Goal: Task Accomplishment & Management: Manage account settings

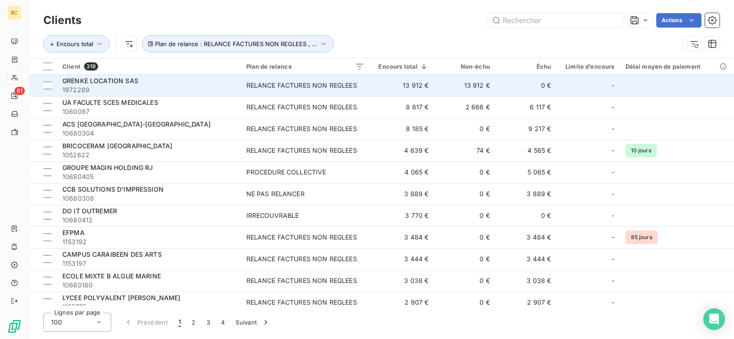
click at [373, 88] on td "13 912 €" at bounding box center [402, 86] width 65 height 22
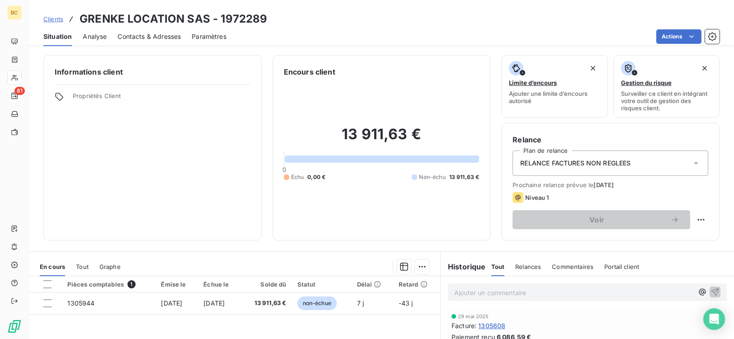
click at [462, 292] on p "Ajouter un commentaire ﻿" at bounding box center [573, 292] width 239 height 11
click at [519, 293] on p "DOSSIER TRA" at bounding box center [573, 292] width 239 height 10
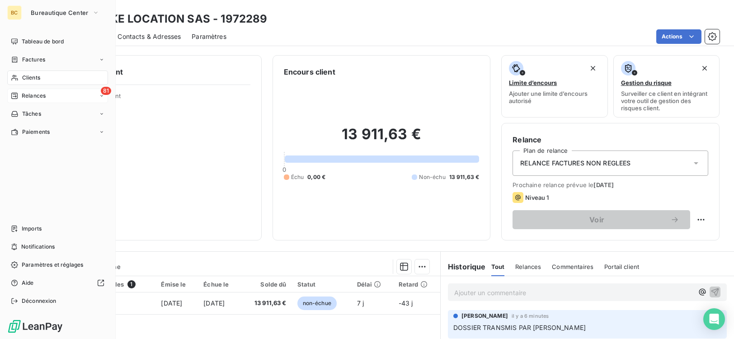
click at [38, 96] on span "Relances" at bounding box center [34, 96] width 24 height 8
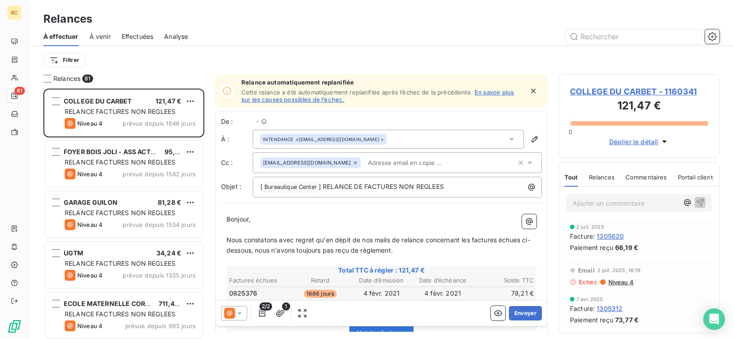
scroll to position [244, 154]
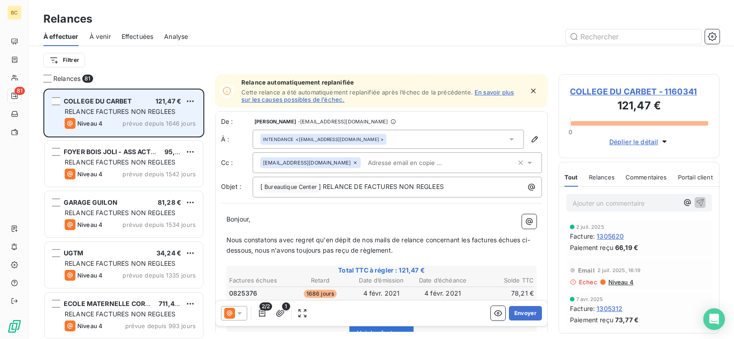
click at [103, 129] on div "COLLEGE DU CARBET 121,47 € RELANCE FACTURES NON REGLEES Niveau 4 prévue depuis …" at bounding box center [124, 113] width 158 height 46
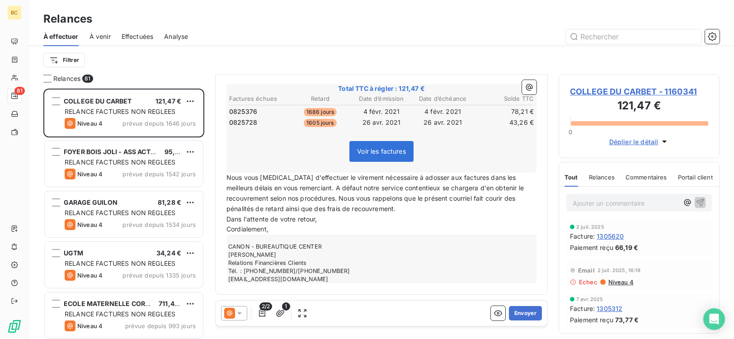
scroll to position [0, 0]
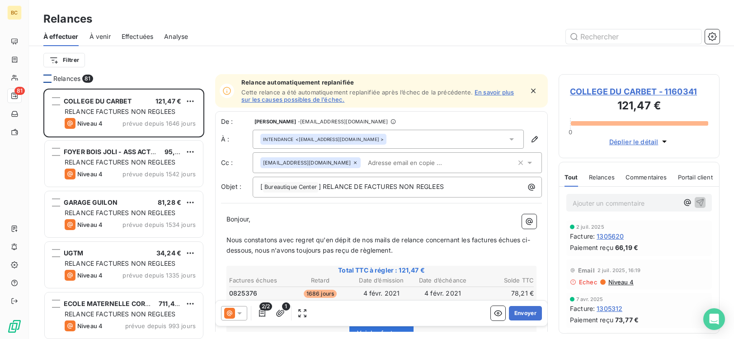
click at [46, 76] on div at bounding box center [47, 79] width 8 height 8
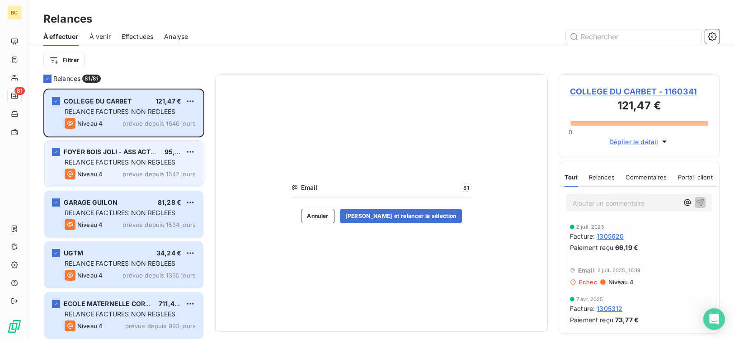
click at [134, 177] on span "prévue depuis 1542 jours" at bounding box center [159, 173] width 73 height 7
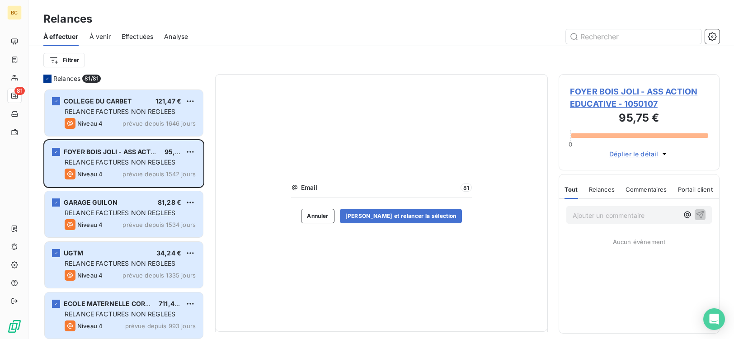
click at [49, 81] on icon at bounding box center [47, 78] width 5 height 5
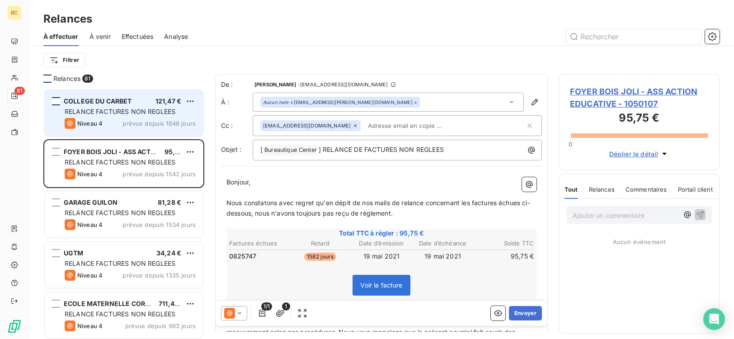
click at [58, 101] on div "grid" at bounding box center [56, 101] width 8 height 8
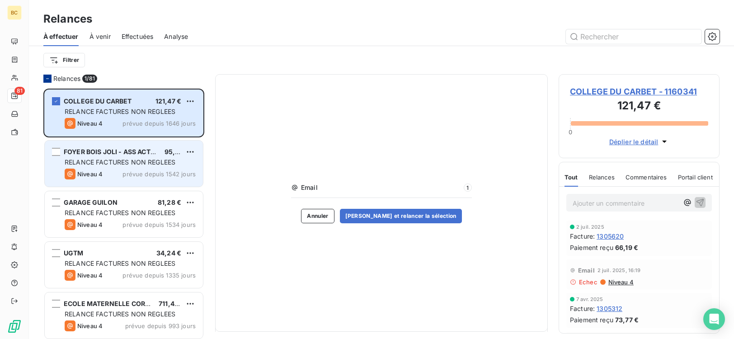
click at [150, 165] on span "RELANCE FACTURES NON REGLEES" at bounding box center [120, 162] width 111 height 8
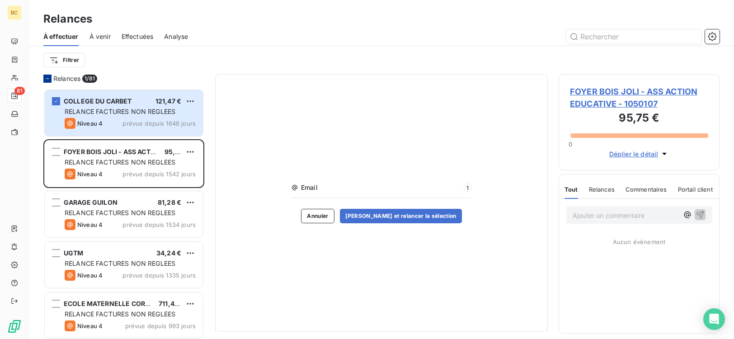
click at [47, 79] on icon at bounding box center [47, 79] width 3 height 0
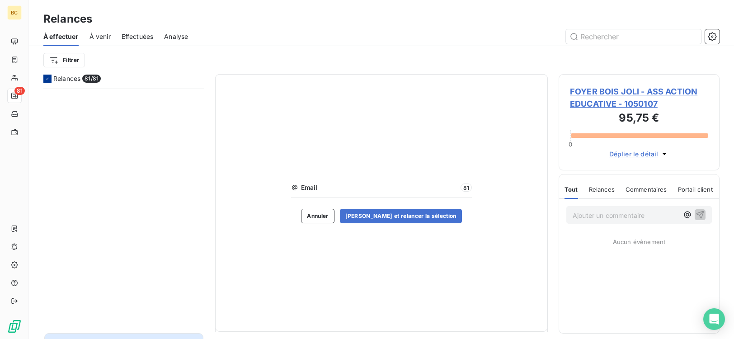
scroll to position [453, 0]
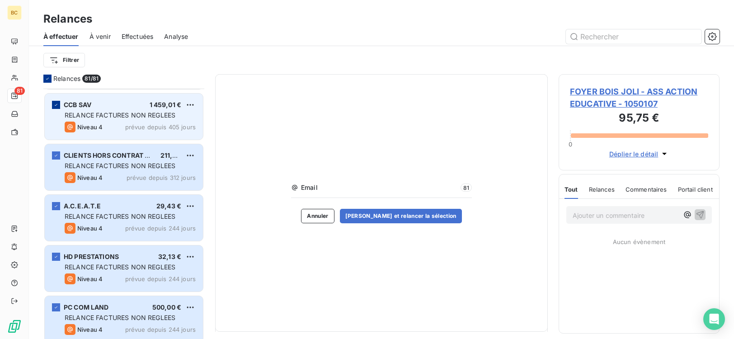
click at [55, 105] on icon "grid" at bounding box center [55, 104] width 5 height 5
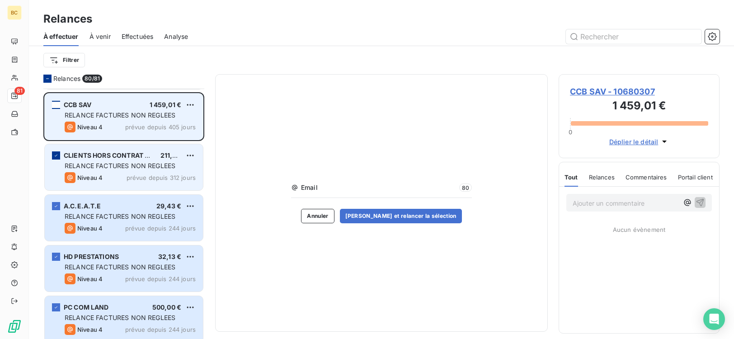
click at [59, 158] on div "grid" at bounding box center [56, 155] width 8 height 8
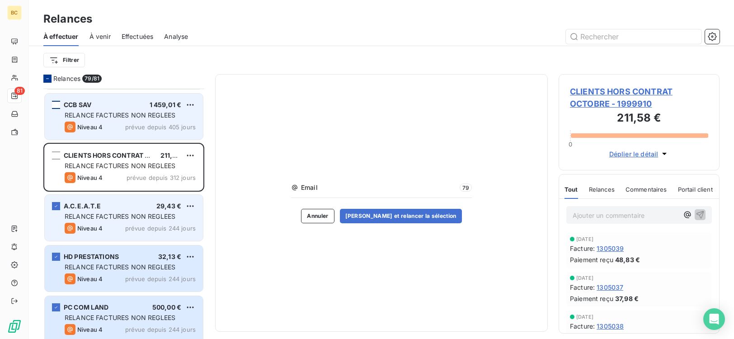
click at [173, 222] on div "A.C.E.A.T.E 29,43 € RELANCE FACTURES NON REGLEES Niveau 4 prévue depuis 244 jou…" at bounding box center [124, 218] width 158 height 46
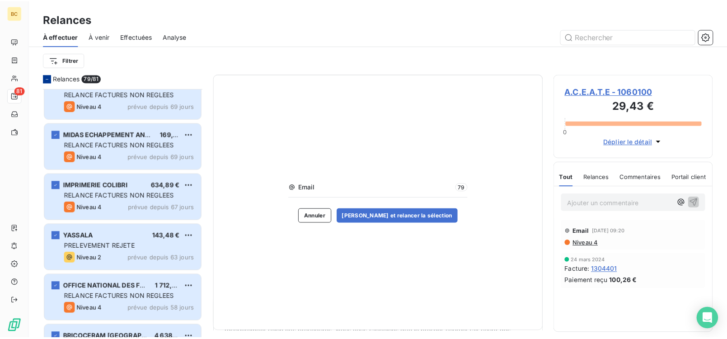
scroll to position [235, 0]
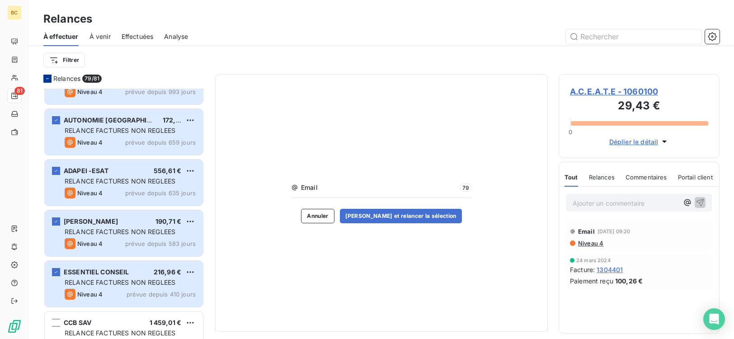
click at [49, 76] on icon at bounding box center [47, 78] width 5 height 5
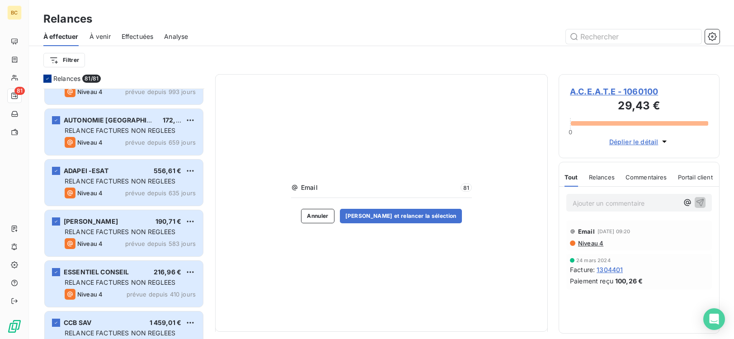
click at [48, 78] on icon at bounding box center [47, 78] width 5 height 5
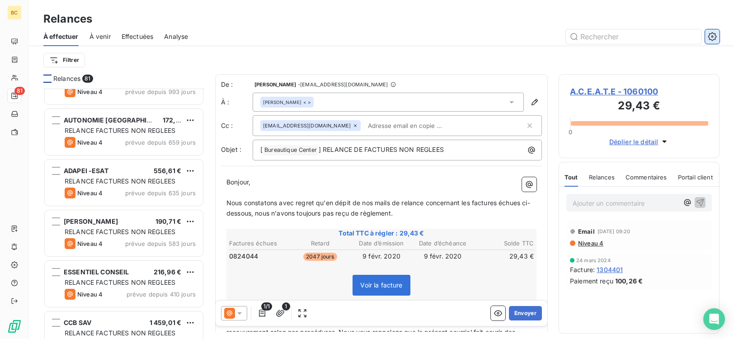
click at [713, 39] on icon "button" at bounding box center [712, 36] width 9 height 9
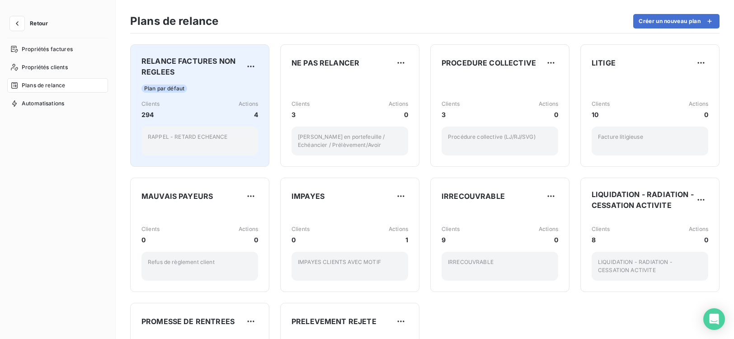
click at [201, 124] on div "Plan par défaut Clients 294 Actions 4 RAPPEL - RETARD ECHEANCE" at bounding box center [199, 120] width 117 height 71
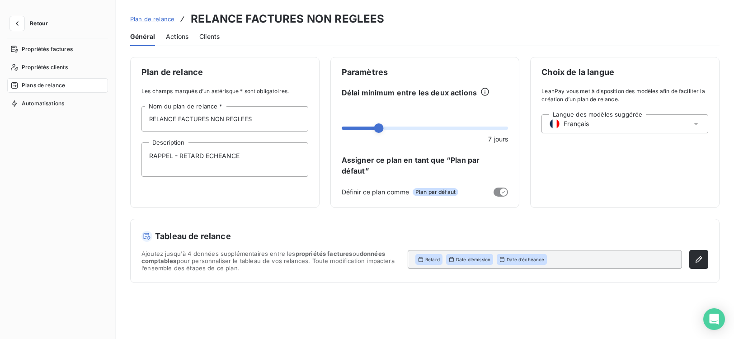
click at [179, 39] on span "Actions" at bounding box center [177, 36] width 23 height 9
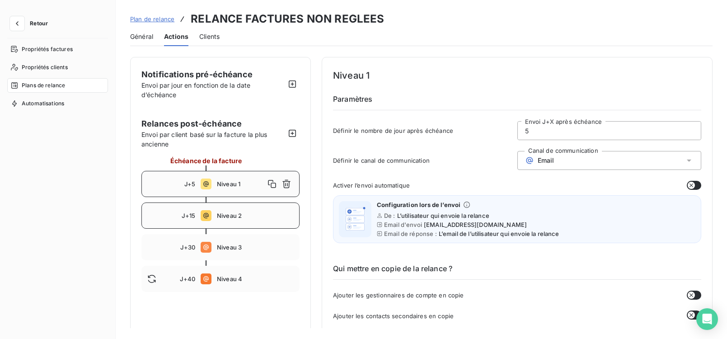
click at [236, 219] on span "Niveau 2" at bounding box center [255, 215] width 77 height 7
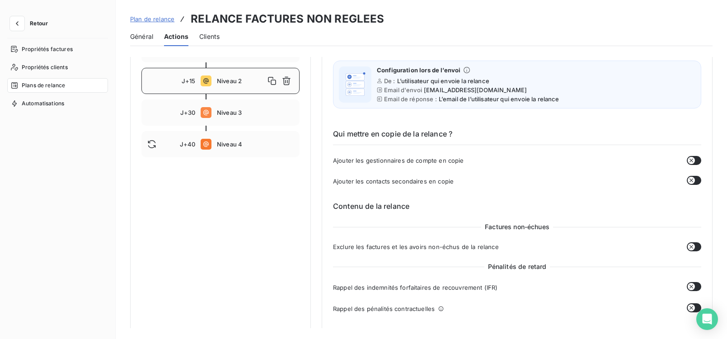
scroll to position [54, 0]
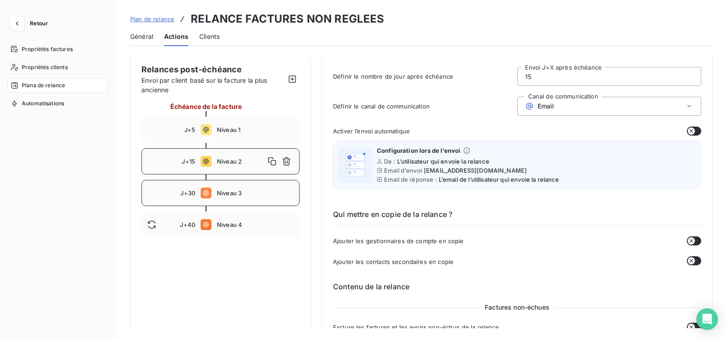
click at [204, 199] on div "J+30 Niveau 3" at bounding box center [220, 193] width 158 height 26
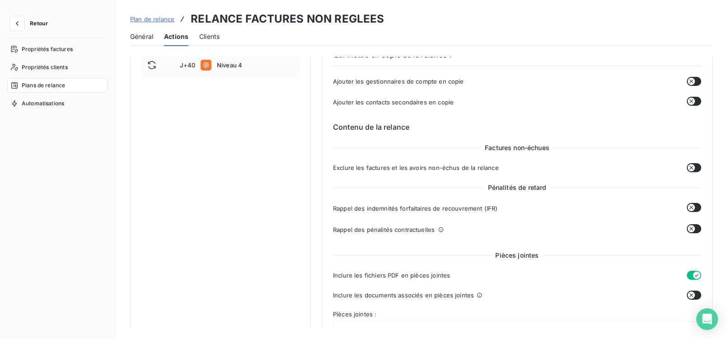
scroll to position [168, 0]
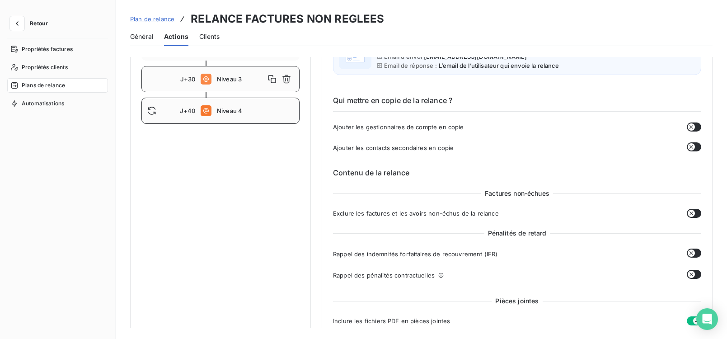
click at [212, 112] on div "J+40 Niveau 4" at bounding box center [220, 111] width 158 height 26
type input "40"
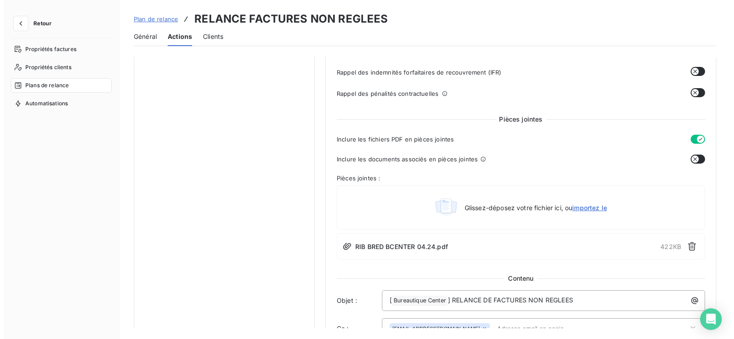
scroll to position [597, 0]
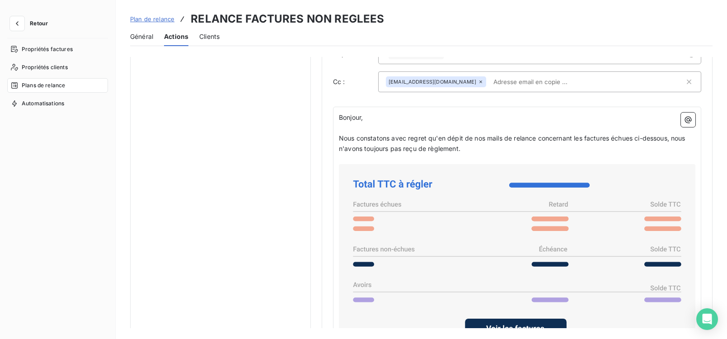
click at [33, 24] on span "Retour" at bounding box center [39, 23] width 18 height 5
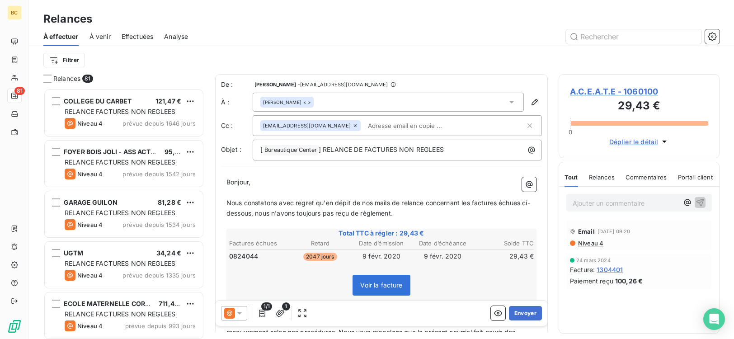
scroll to position [244, 154]
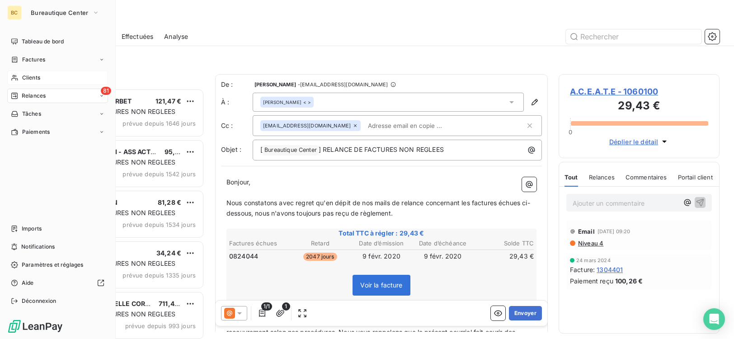
click at [33, 80] on span "Clients" at bounding box center [31, 78] width 18 height 8
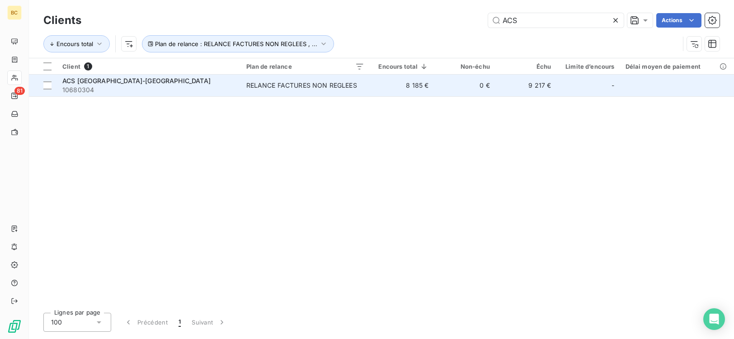
type input "ACS"
click at [437, 88] on td "0 €" at bounding box center [464, 86] width 61 height 22
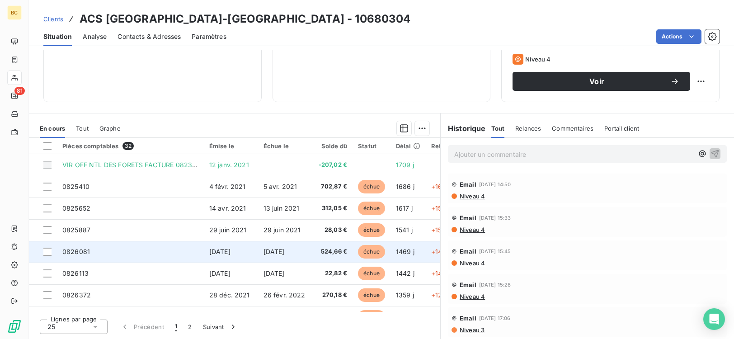
scroll to position [389, 0]
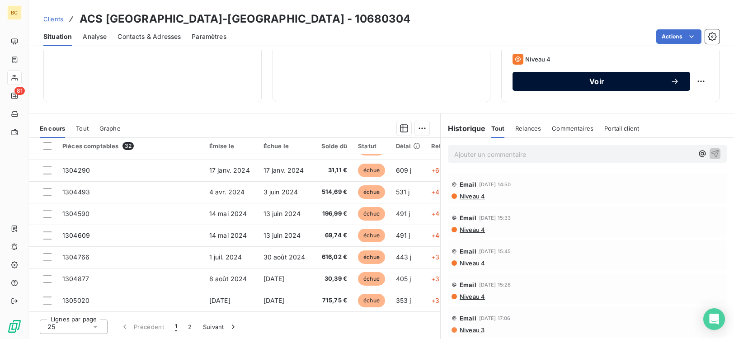
click at [590, 84] on span "Voir" at bounding box center [596, 81] width 147 height 7
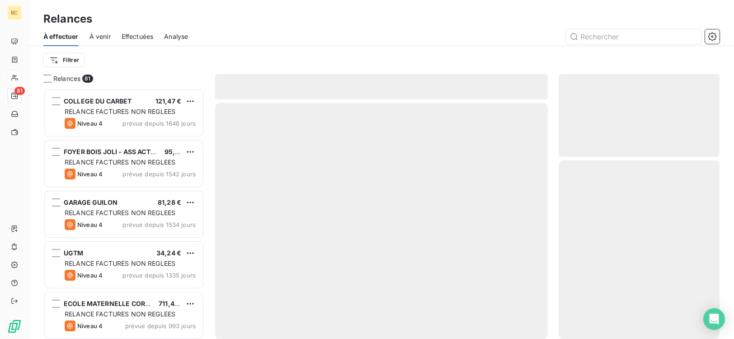
scroll to position [244, 154]
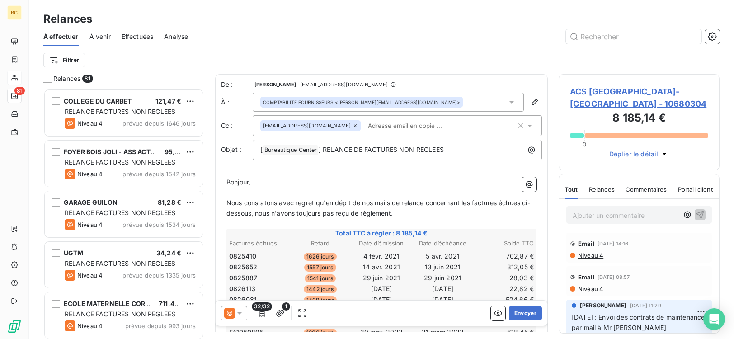
click at [375, 206] on span "Nous constatons avec regret qu'en dépit de nos mails de relance concernant les …" at bounding box center [378, 208] width 304 height 18
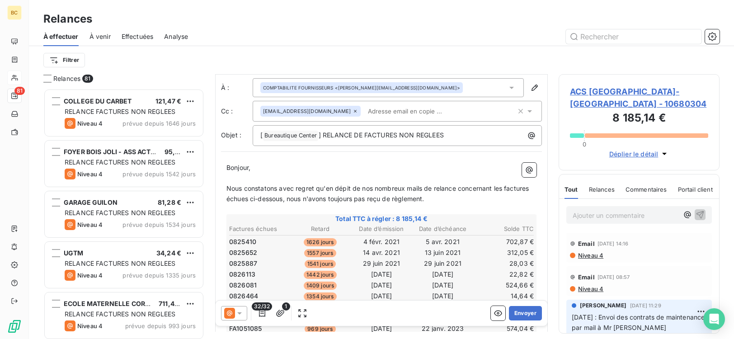
scroll to position [0, 0]
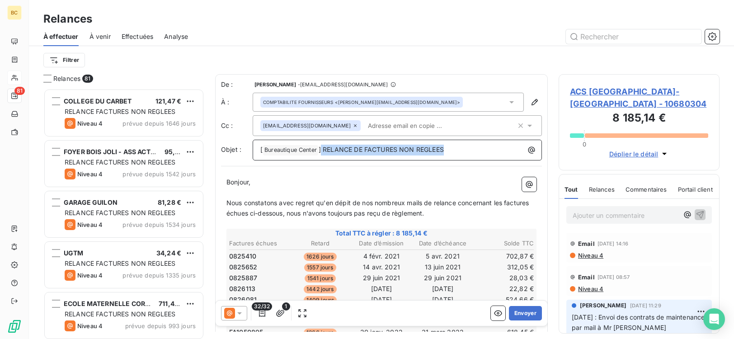
drag, startPoint x: 456, startPoint y: 151, endPoint x: 323, endPoint y: 152, distance: 133.4
click at [323, 152] on p "[ Bureautique Center ﻿ ] RELANCE DE FACTURES NON REGLEES" at bounding box center [399, 150] width 278 height 11
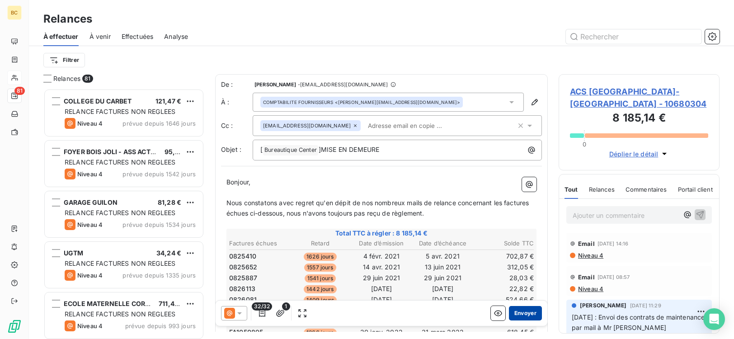
click at [509, 316] on button "Envoyer" at bounding box center [525, 313] width 33 height 14
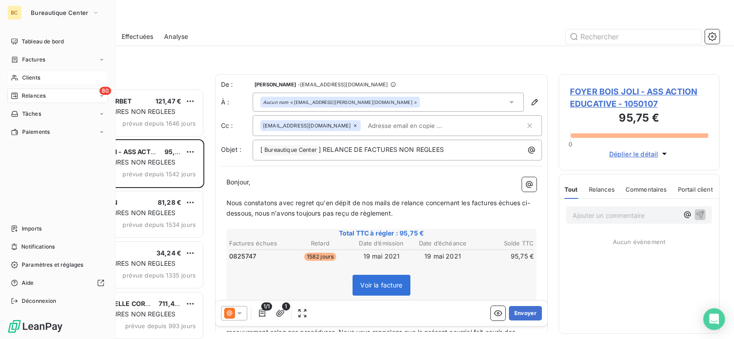
click at [38, 80] on span "Clients" at bounding box center [31, 78] width 18 height 8
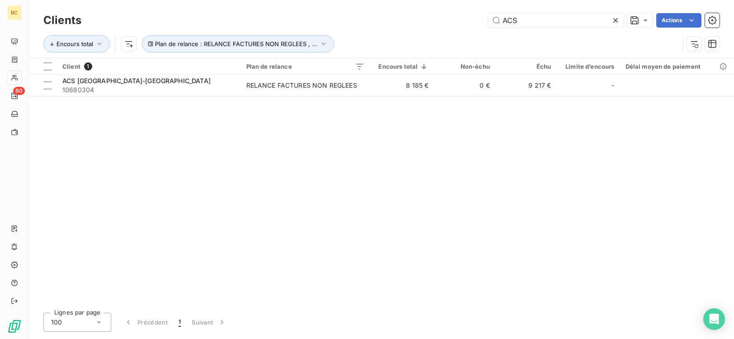
click at [523, 30] on div "Encours total Plan de relance : RELANCE FACTURES NON REGLEES , ..." at bounding box center [381, 44] width 676 height 28
drag, startPoint x: 525, startPoint y: 22, endPoint x: 270, endPoint y: 32, distance: 255.2
click at [325, 37] on div "Clients ACS Actions Encours total Plan de relance : RELANCE FACTURES NON REGLEE…" at bounding box center [381, 34] width 676 height 47
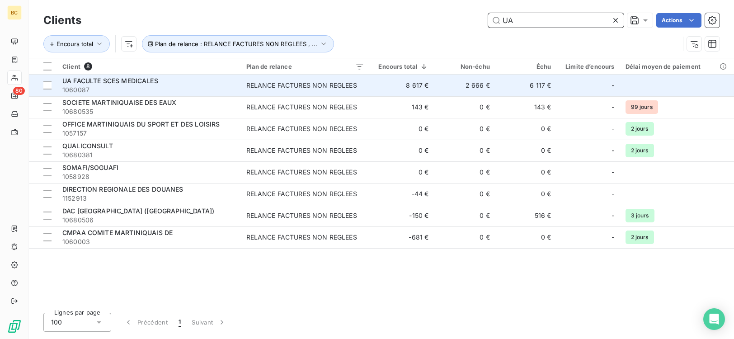
type input "UA"
click at [332, 85] on div "RELANCE FACTURES NON REGLEES" at bounding box center [301, 85] width 111 height 9
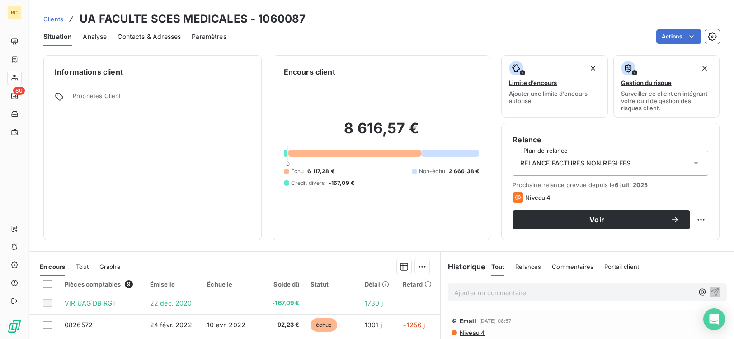
scroll to position [138, 0]
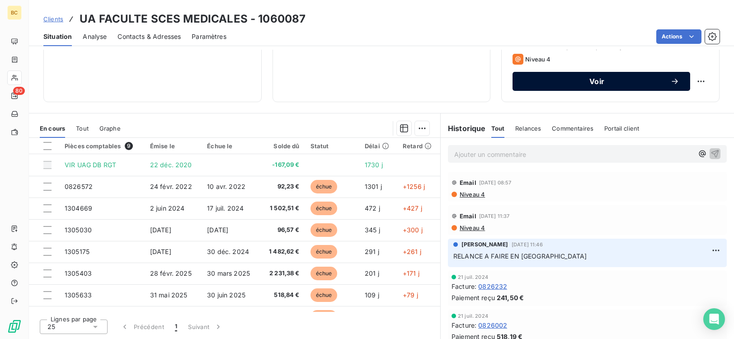
click at [585, 83] on span "Voir" at bounding box center [596, 81] width 147 height 7
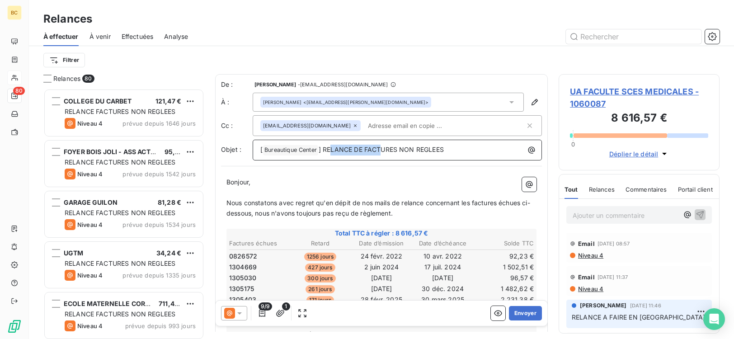
drag, startPoint x: 458, startPoint y: 146, endPoint x: 412, endPoint y: 146, distance: 46.1
click at [333, 151] on p "[ Bureautique Center ﻿ ] RELANCE DE FACTURES NON REGLEES" at bounding box center [399, 150] width 278 height 11
click at [450, 153] on p "[ Bureautique Center ﻿ ] RELANCE DE FACTURES NON REGLEES" at bounding box center [399, 150] width 278 height 11
click at [364, 124] on input "text" at bounding box center [416, 126] width 104 height 14
click at [364, 124] on input "text" at bounding box center [444, 126] width 161 height 14
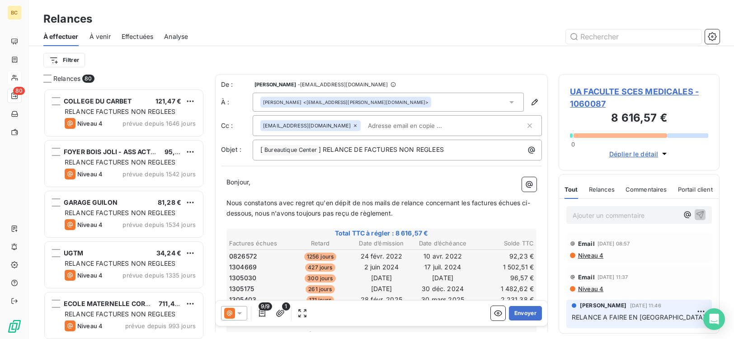
click at [310, 185] on p "Bonjour," at bounding box center [381, 182] width 310 height 10
click at [427, 203] on span "Nous constatons avec regret qu'en dépit de nos mails de relance concernant les …" at bounding box center [378, 208] width 304 height 18
click at [354, 152] on span "] RELANCE DE FACTURES NON REGLEES" at bounding box center [381, 150] width 125 height 8
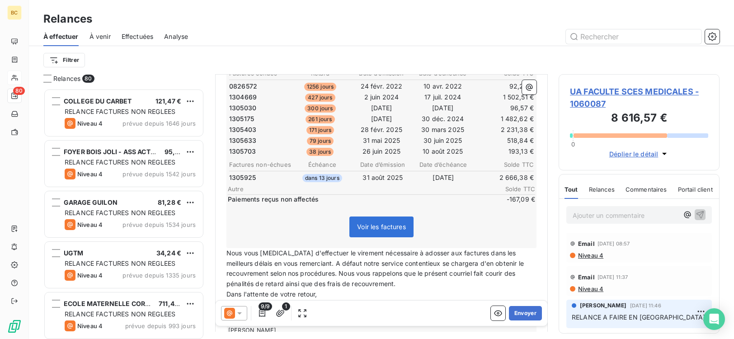
scroll to position [188, 0]
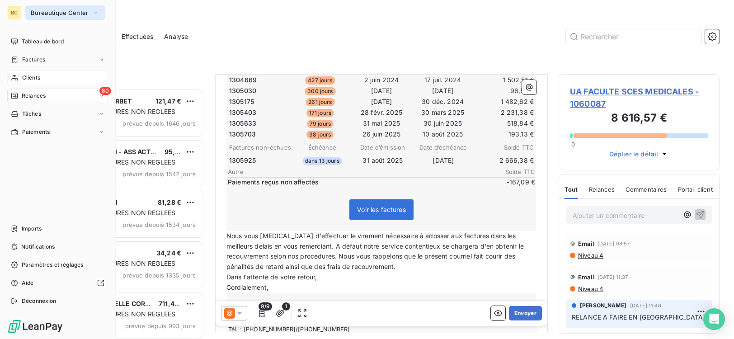
click at [93, 13] on icon "button" at bounding box center [95, 12] width 7 height 9
click at [94, 13] on icon "button" at bounding box center [95, 12] width 7 height 9
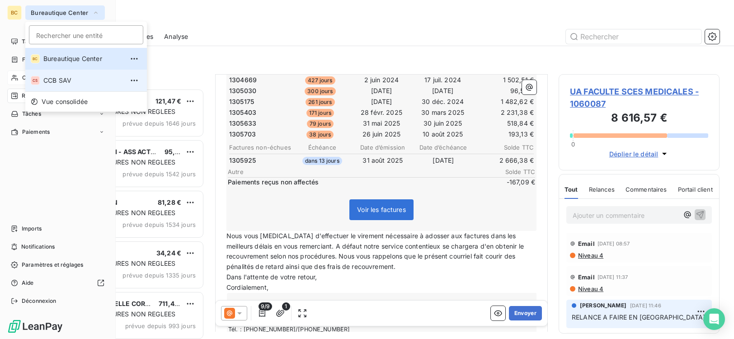
click at [86, 82] on span "CCB SAV" at bounding box center [83, 80] width 80 height 9
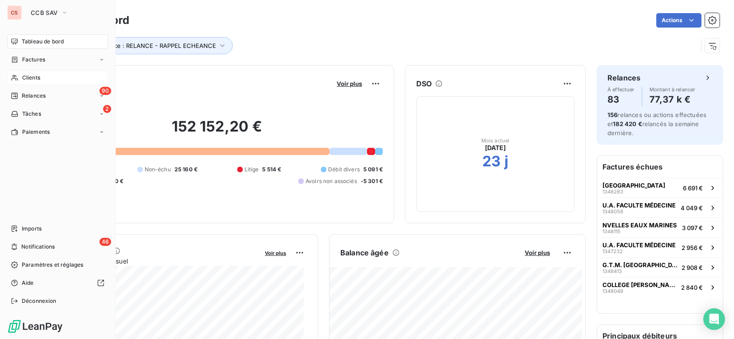
click at [34, 77] on span "Clients" at bounding box center [31, 78] width 18 height 8
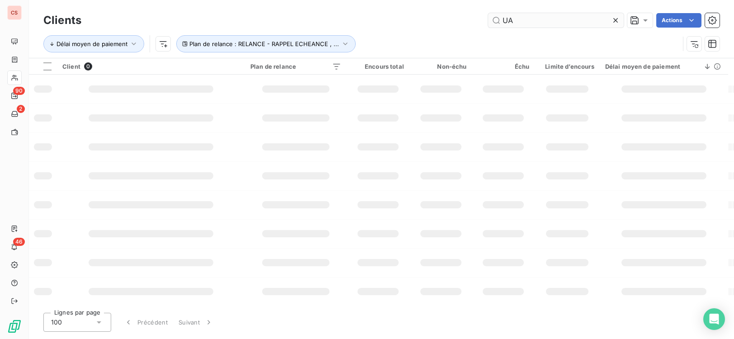
type input "U"
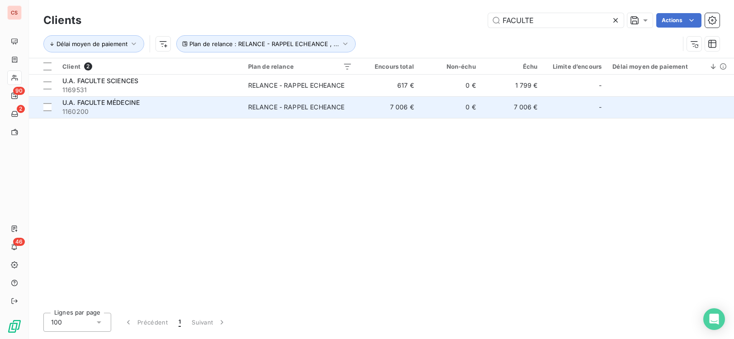
type input "FACULTE"
click at [325, 110] on div "RELANCE - RAPPEL ECHEANCE" at bounding box center [296, 107] width 97 height 9
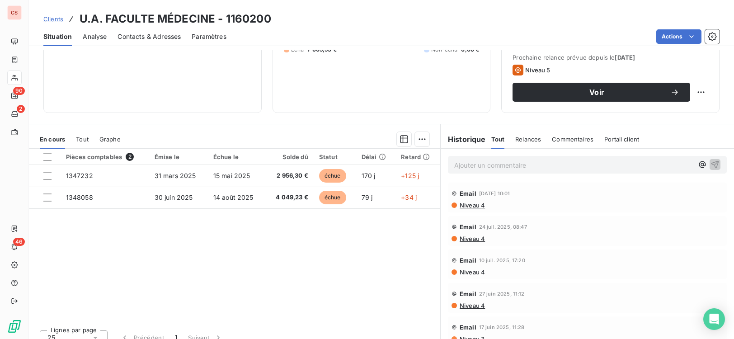
scroll to position [138, 0]
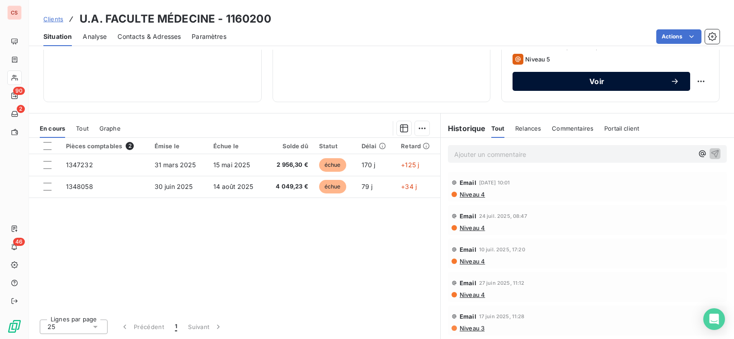
click at [612, 78] on span "Voir" at bounding box center [596, 81] width 147 height 7
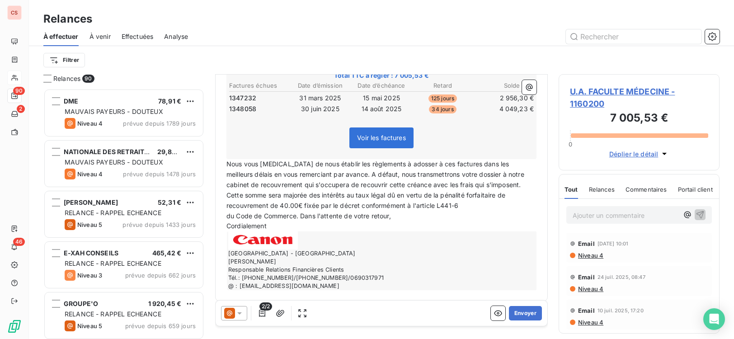
scroll to position [154, 0]
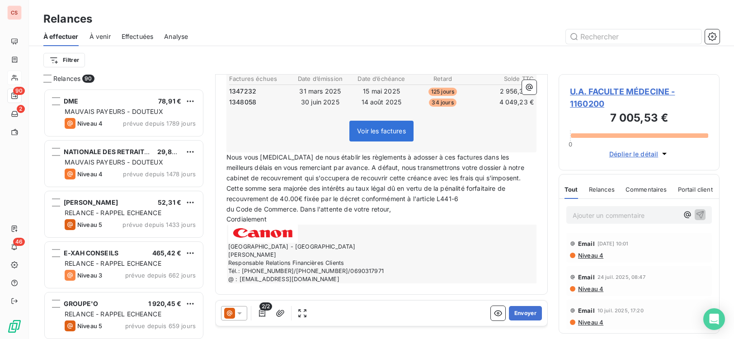
click at [585, 256] on span "Niveau 4" at bounding box center [590, 255] width 26 height 7
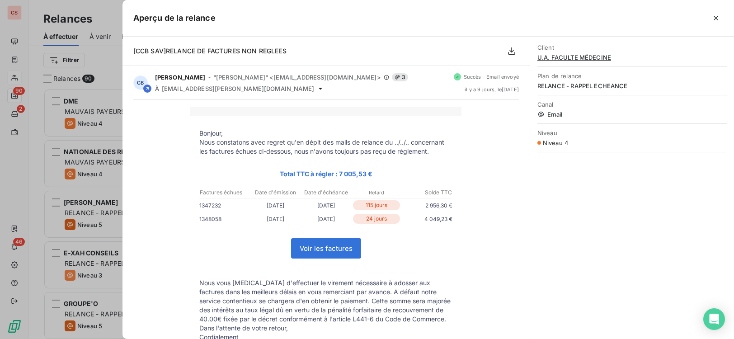
scroll to position [244, 154]
click at [712, 15] on icon "button" at bounding box center [716, 18] width 9 height 9
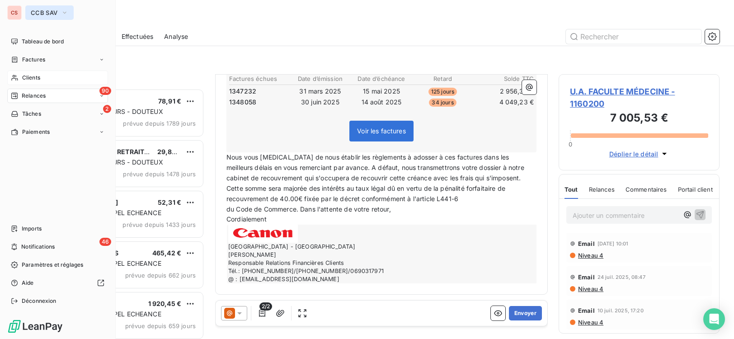
click at [67, 13] on icon "button" at bounding box center [64, 12] width 7 height 9
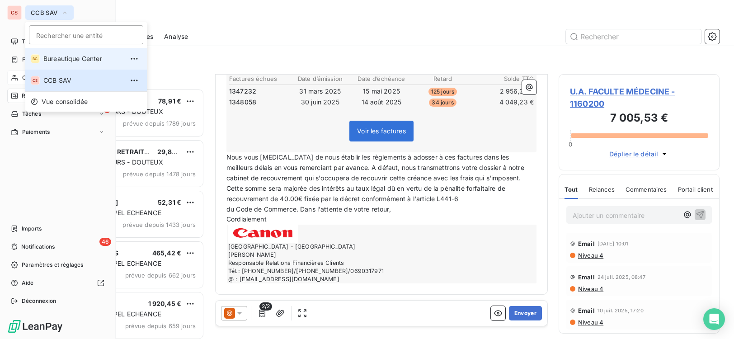
click at [82, 63] on span "Bureautique Center" at bounding box center [83, 58] width 80 height 9
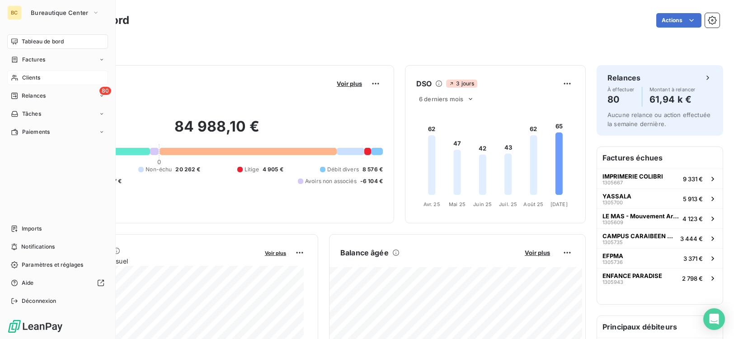
click at [40, 77] on span "Clients" at bounding box center [31, 78] width 18 height 8
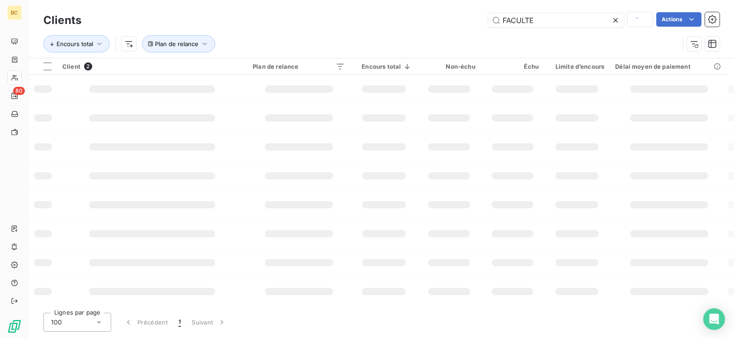
type input "FACULTE"
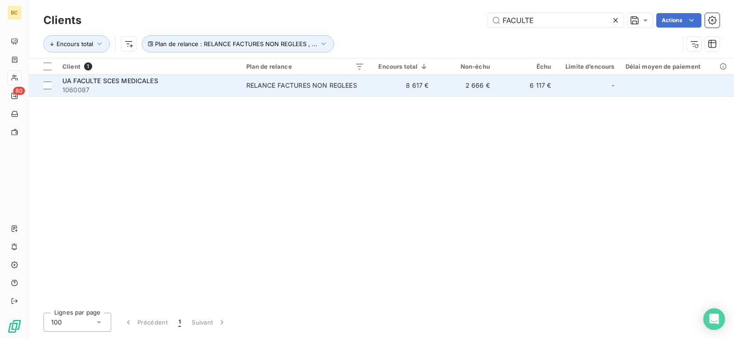
click at [238, 89] on td "UA FACULTE SCES MEDICALES 1060087" at bounding box center [149, 86] width 184 height 22
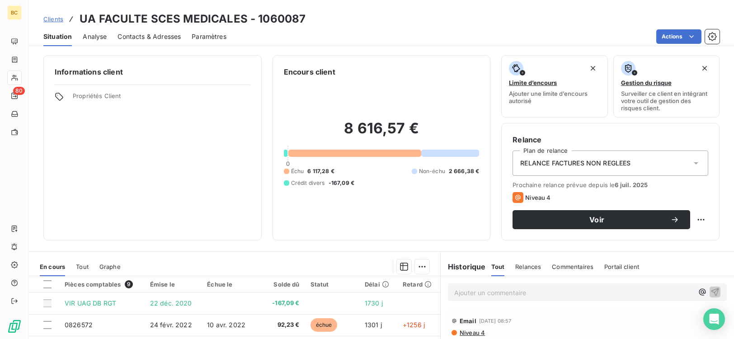
scroll to position [138, 0]
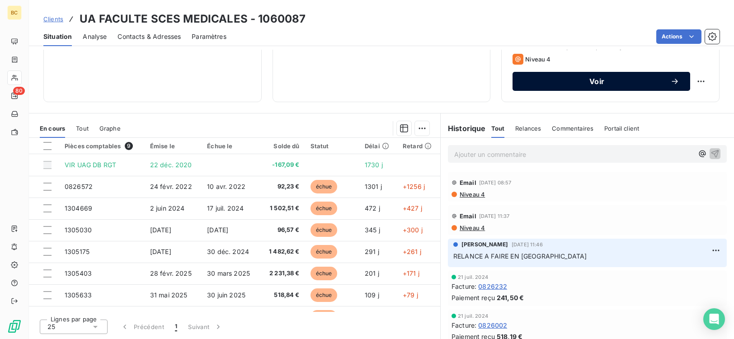
click at [602, 85] on div "Voir" at bounding box center [601, 81] width 156 height 9
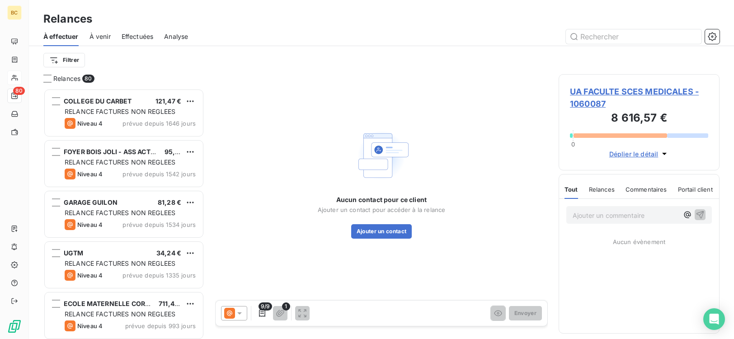
scroll to position [244, 154]
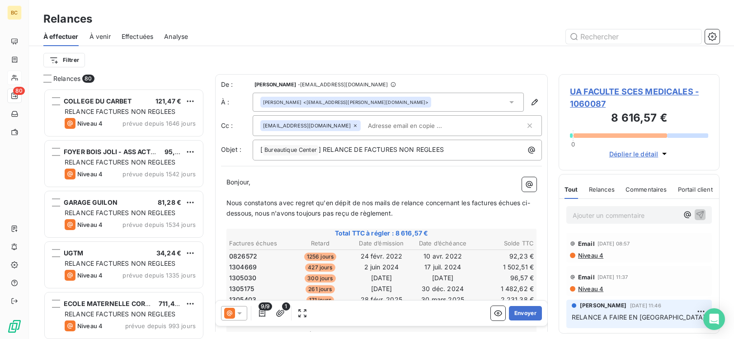
click at [426, 203] on span "Nous constatons avec regret qu'en dépit de nos mails de relance concernant les …" at bounding box center [378, 208] width 304 height 18
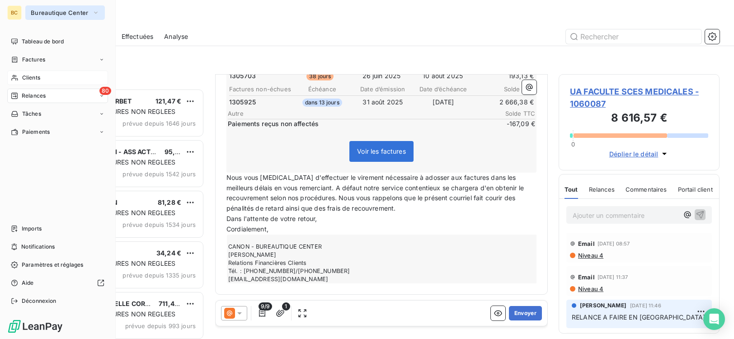
click at [85, 12] on span "Bureautique Center" at bounding box center [60, 12] width 58 height 7
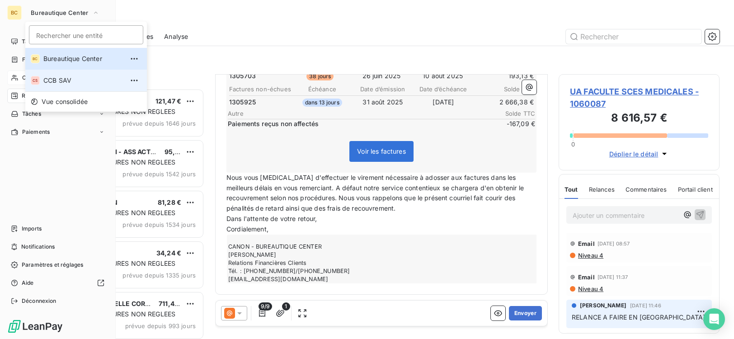
click at [79, 78] on span "CCB SAV" at bounding box center [83, 80] width 80 height 9
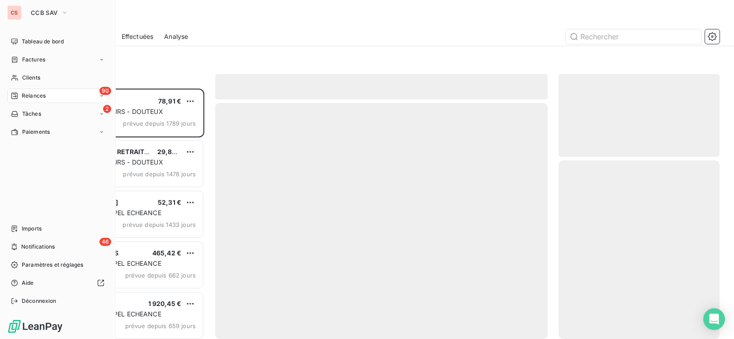
scroll to position [244, 154]
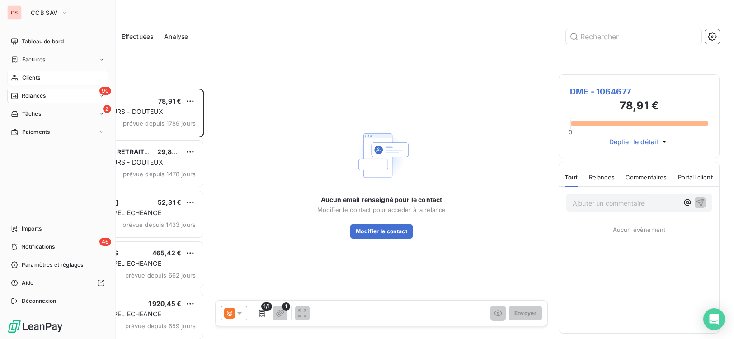
click at [27, 78] on span "Clients" at bounding box center [31, 78] width 18 height 8
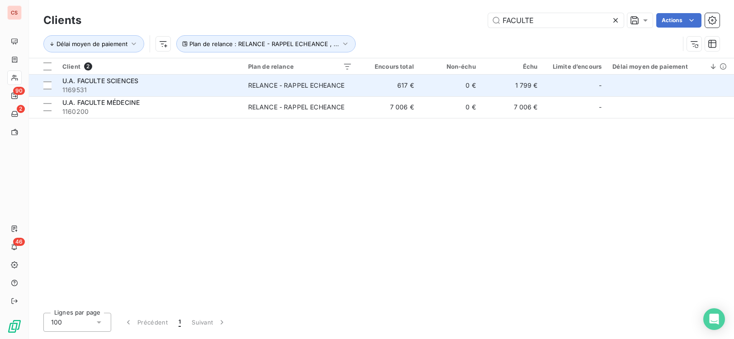
click at [446, 91] on td "0 €" at bounding box center [451, 86] width 62 height 22
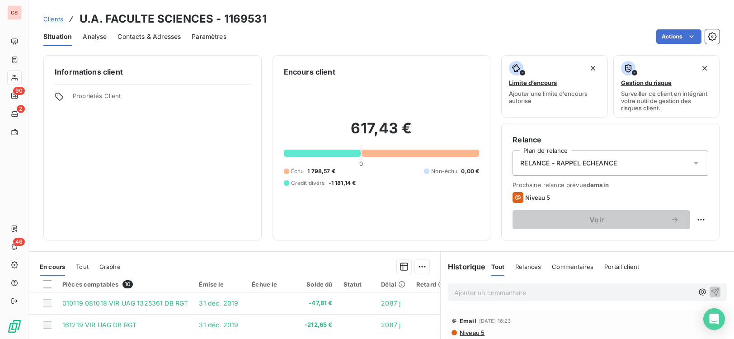
click at [472, 335] on span "Niveau 5" at bounding box center [472, 332] width 26 height 7
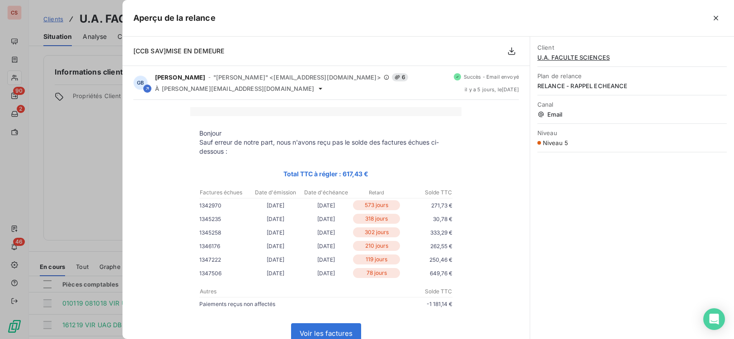
scroll to position [215, 0]
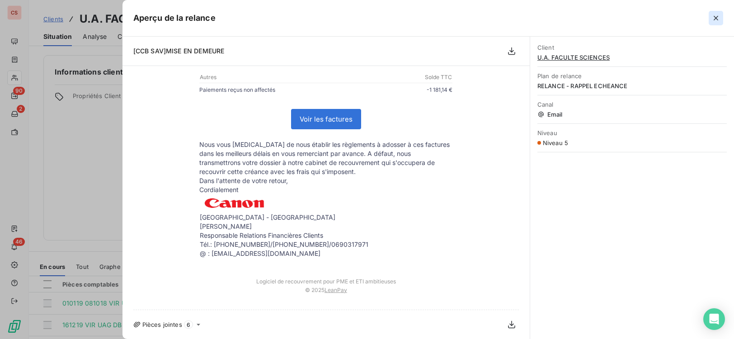
click at [716, 16] on icon "button" at bounding box center [716, 18] width 9 height 9
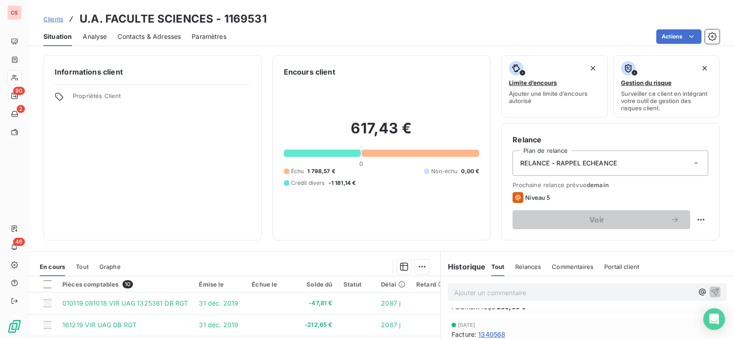
scroll to position [0, 0]
click at [472, 333] on span "Niveau 5" at bounding box center [472, 332] width 26 height 7
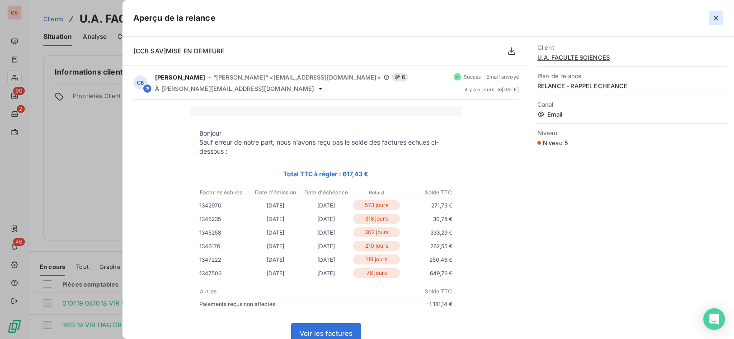
click at [717, 16] on icon "button" at bounding box center [716, 18] width 9 height 9
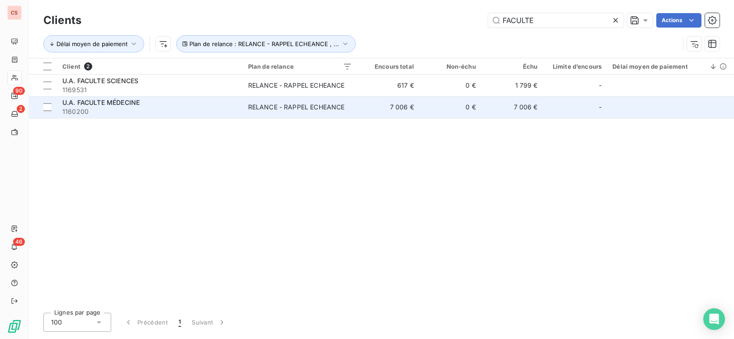
click at [279, 108] on div "RELANCE - RAPPEL ECHEANCE" at bounding box center [296, 107] width 97 height 9
